Goal: Information Seeking & Learning: Compare options

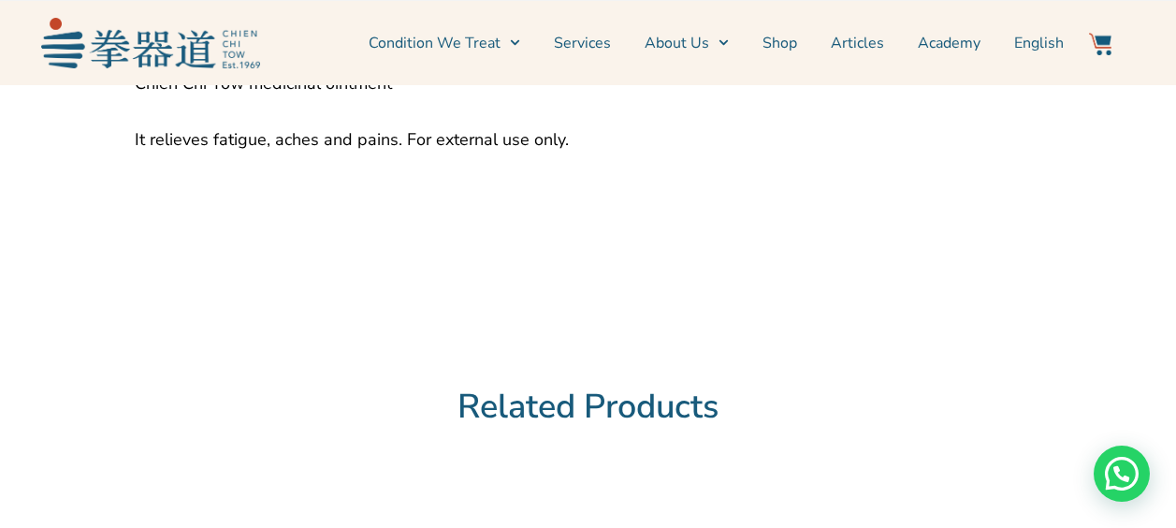
scroll to position [1124, 0]
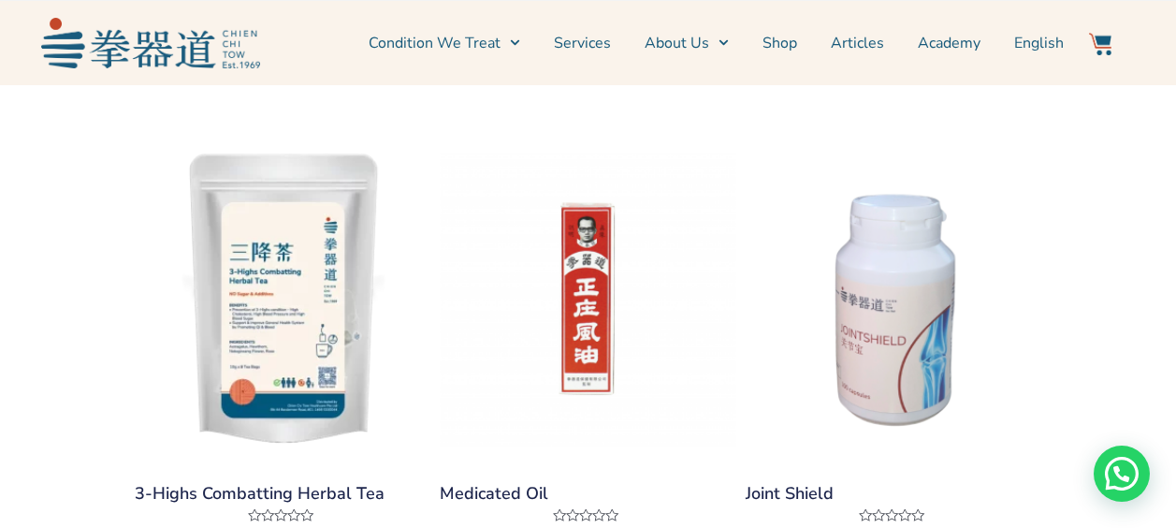
click at [945, 357] on img at bounding box center [894, 299] width 297 height 297
click at [890, 292] on img at bounding box center [894, 299] width 297 height 297
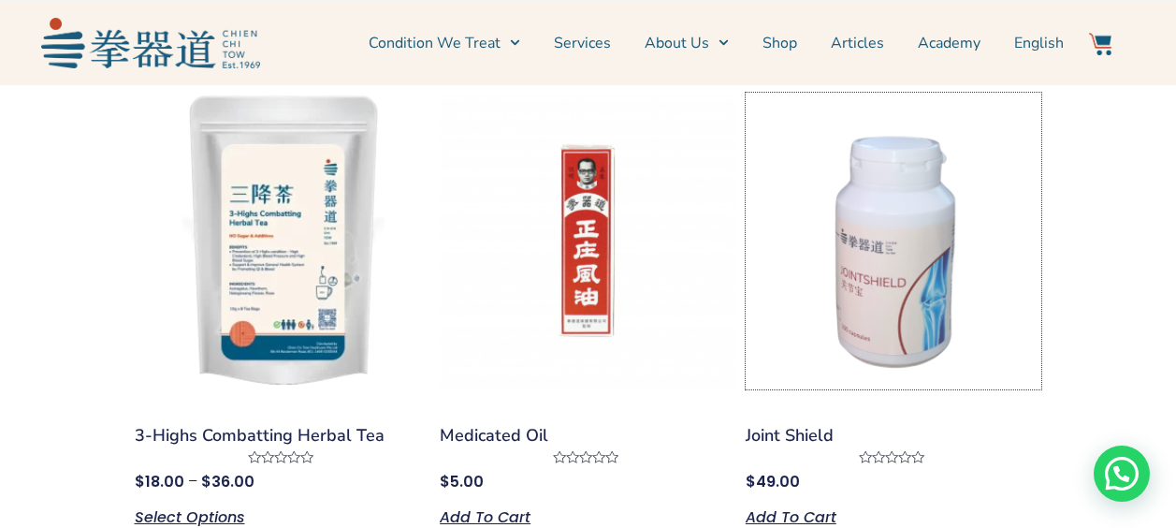
scroll to position [1219, 0]
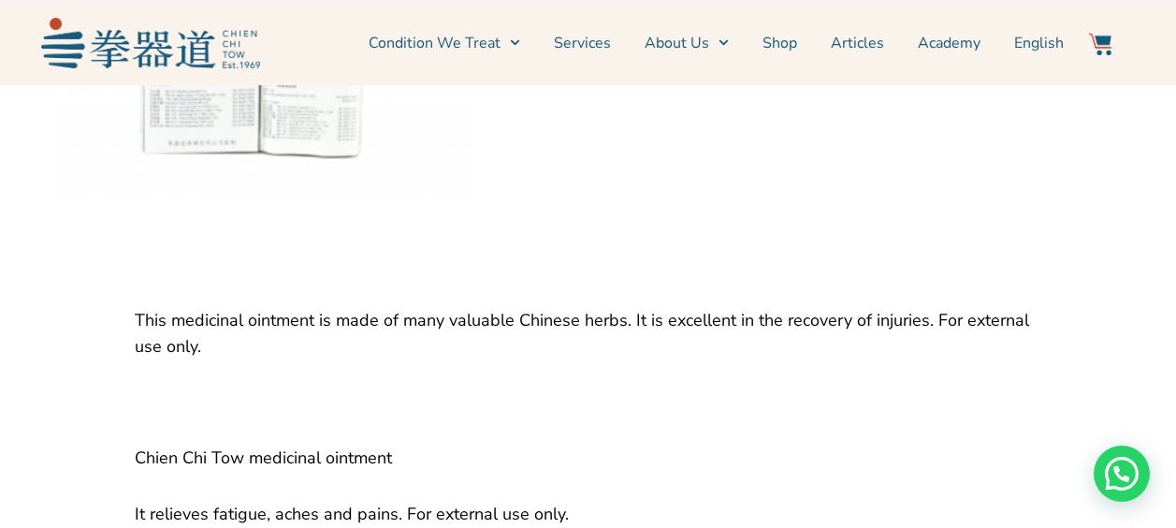
scroll to position [468, 0]
